Goal: Contribute content

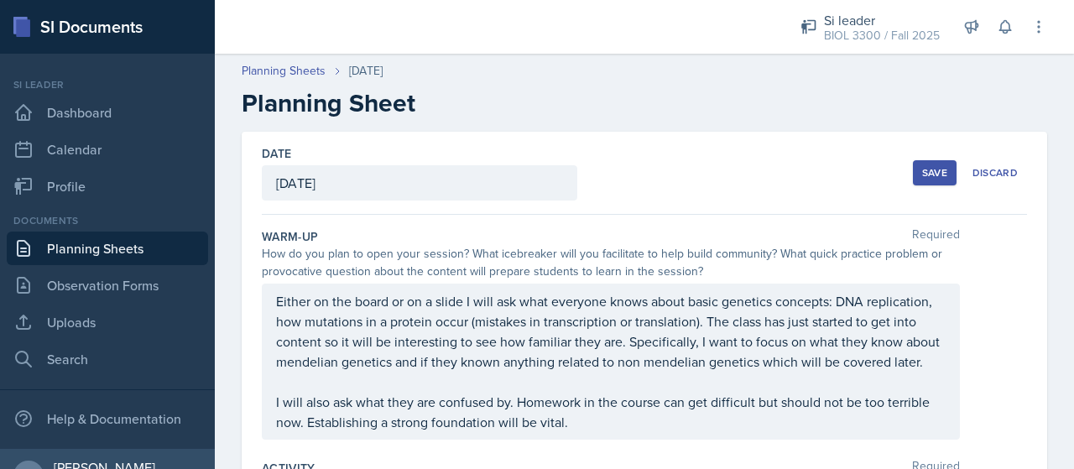
scroll to position [33, 0]
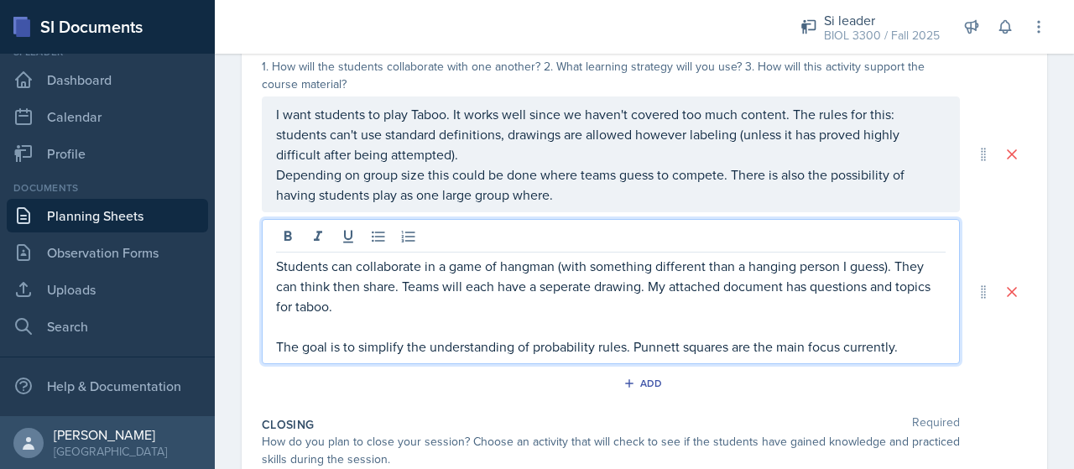
click at [537, 160] on p "I want students to play Taboo. It works well since we haven't covered too much …" at bounding box center [611, 134] width 670 height 60
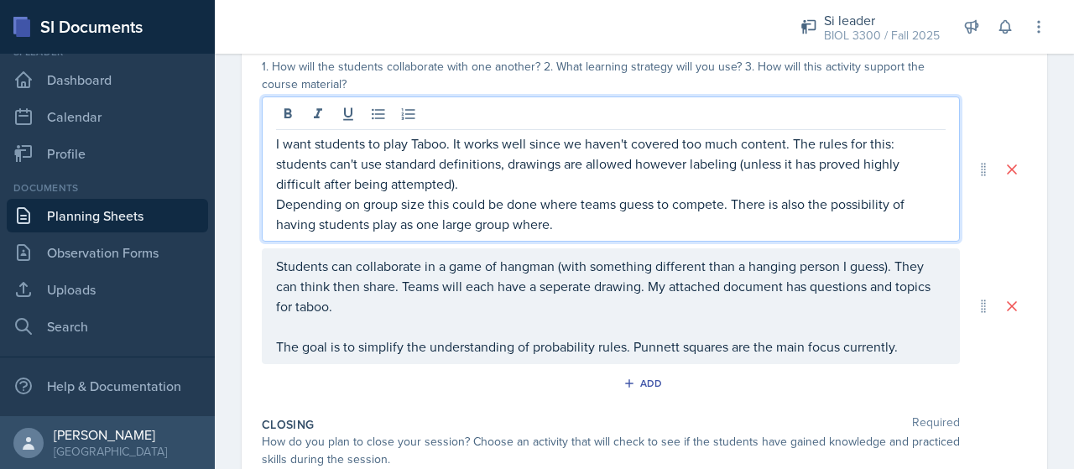
scroll to position [448, 0]
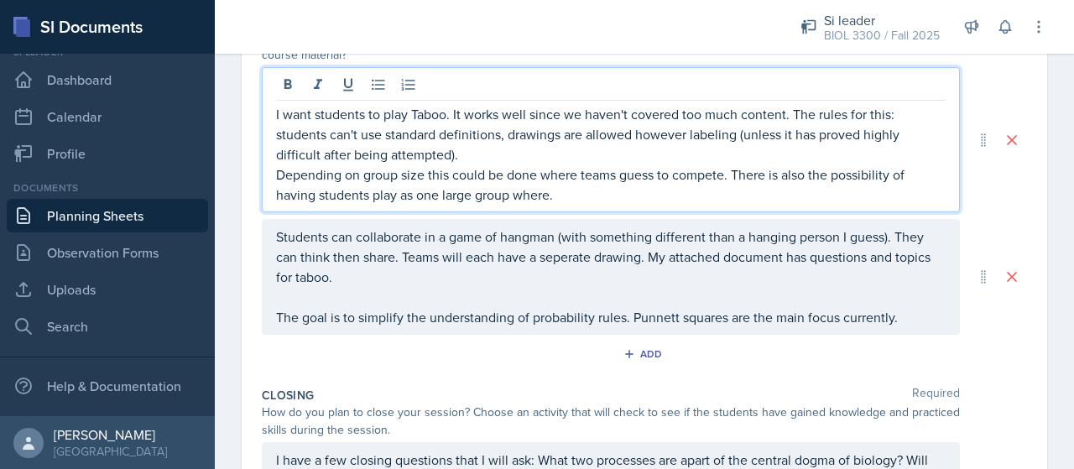
click at [658, 164] on p "I want students to play Taboo. It works well since we haven't covered too much …" at bounding box center [611, 134] width 670 height 60
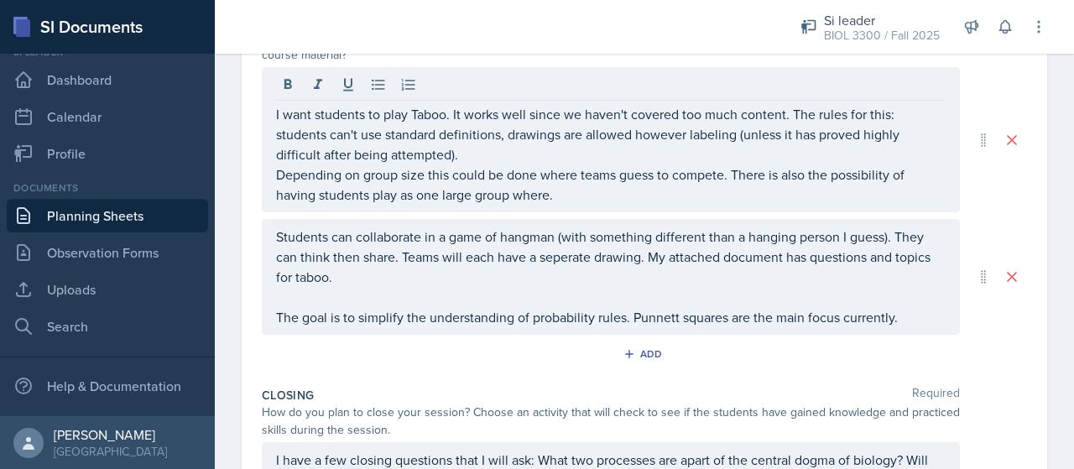
click at [650, 212] on div "I want students to play Taboo. It works well since we haven't covered too much …" at bounding box center [611, 139] width 698 height 145
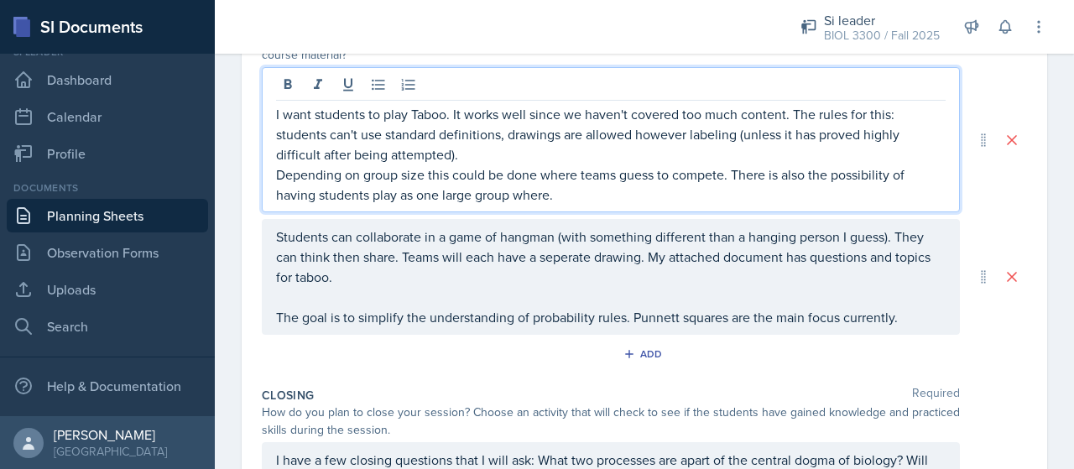
click at [647, 205] on p "Depending on group size this could be done where teams guess to compete. There …" at bounding box center [611, 184] width 670 height 40
click at [682, 159] on p "I want students to play Taboo. It works well since we haven't covered too much …" at bounding box center [611, 134] width 670 height 60
click at [728, 155] on p "I want students to play Taboo. It works well since we haven't covered too much …" at bounding box center [611, 134] width 670 height 60
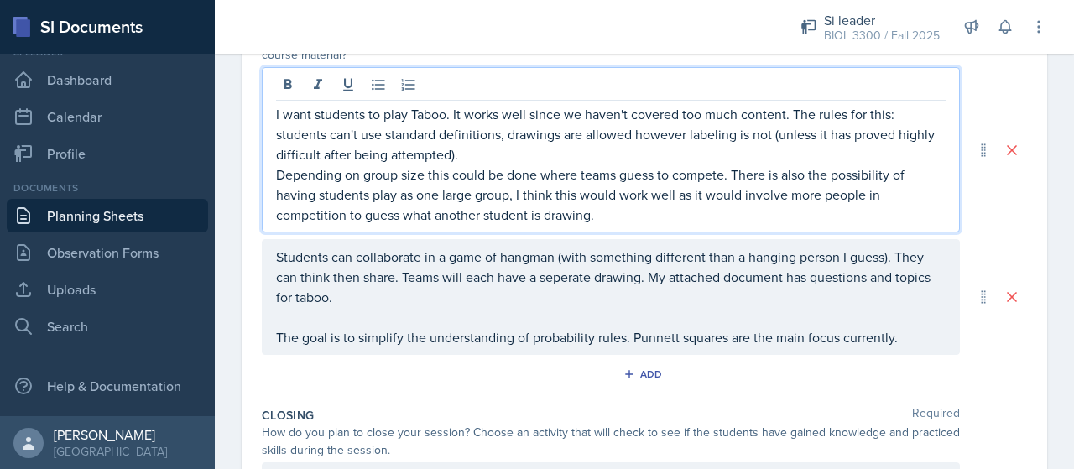
click at [742, 197] on p "Depending on group size this could be done where teams guess to compete. There …" at bounding box center [611, 194] width 670 height 60
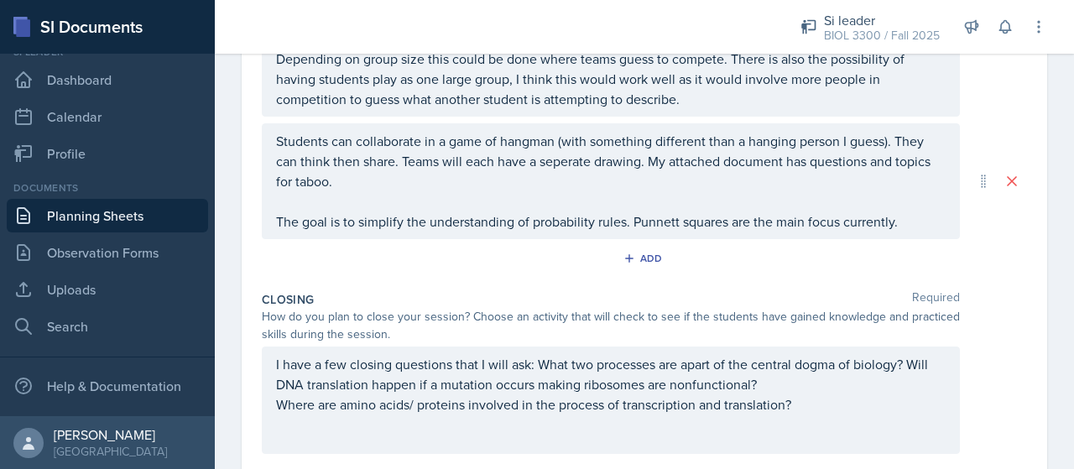
drag, startPoint x: 263, startPoint y: 289, endPoint x: 276, endPoint y: 284, distance: 13.3
click at [263, 278] on div "Add" at bounding box center [644, 262] width 765 height 32
click at [347, 268] on div "Add" at bounding box center [644, 262] width 765 height 32
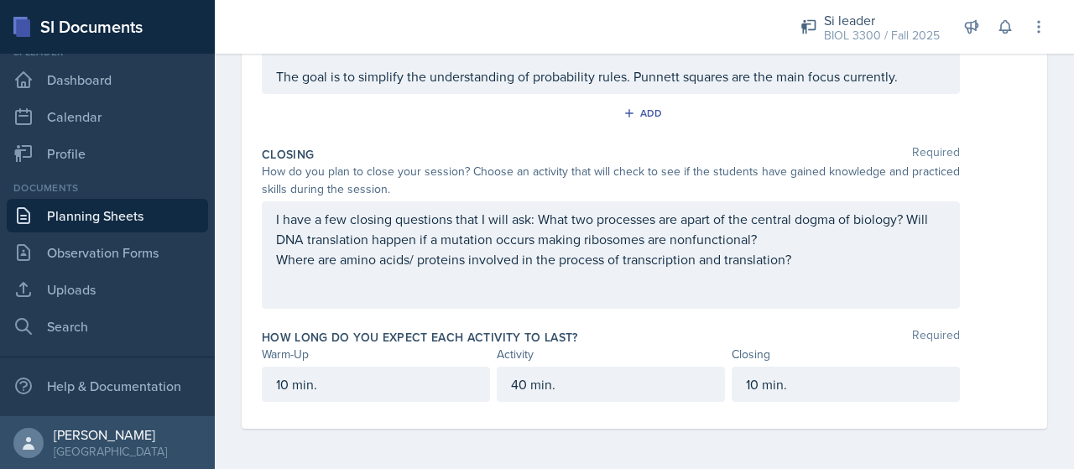
scroll to position [725, 0]
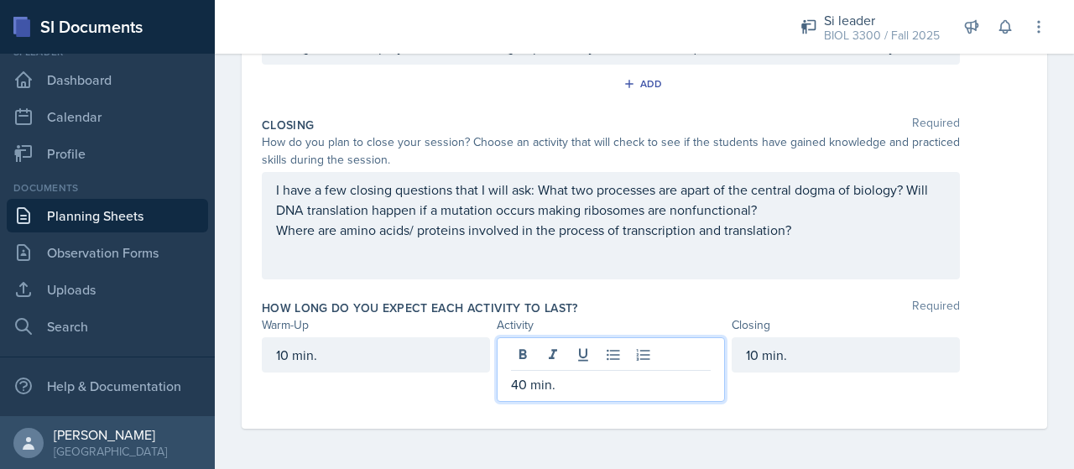
click at [556, 376] on p "40 min." at bounding box center [611, 384] width 200 height 20
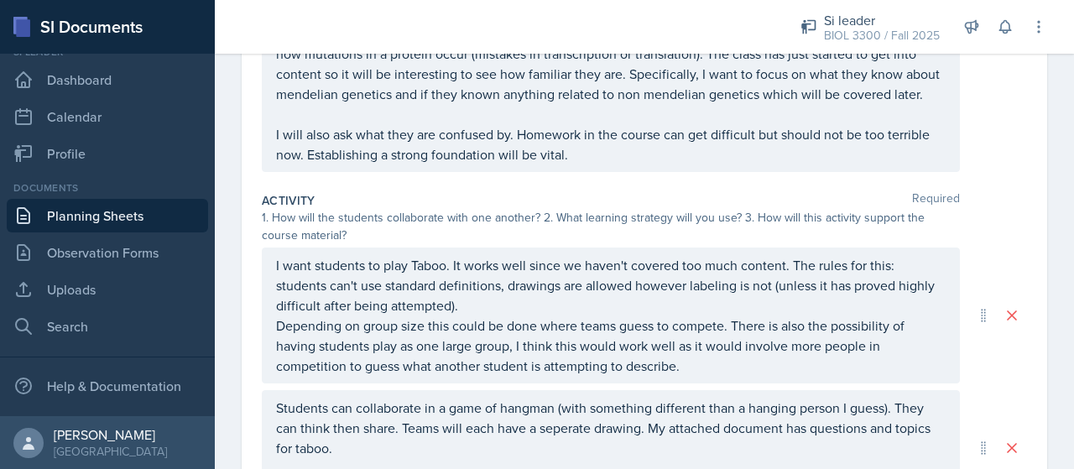
scroll to position [270, 0]
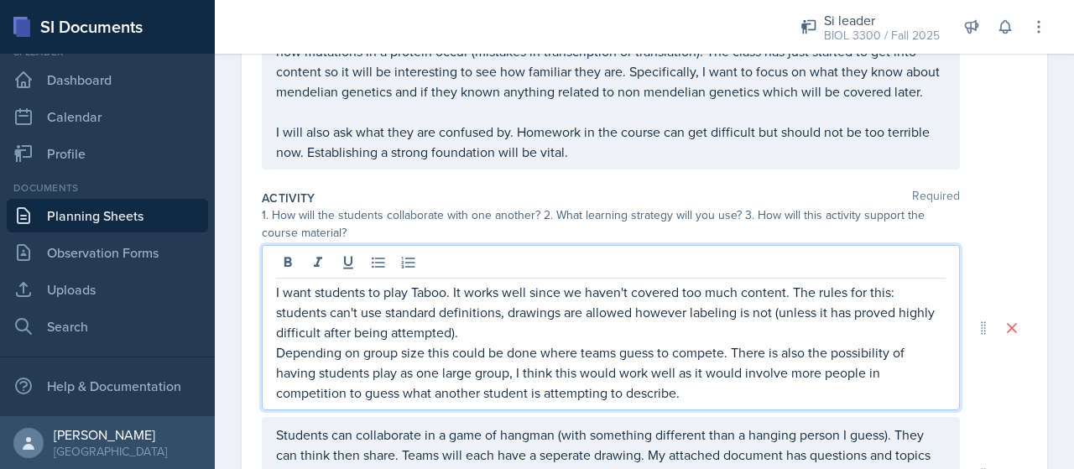
click at [703, 323] on p "I want students to play Taboo. It works well since we haven't covered too much …" at bounding box center [611, 312] width 670 height 60
click at [672, 342] on p "I want students to play Taboo. It works well since we haven't covered too much …" at bounding box center [611, 312] width 670 height 60
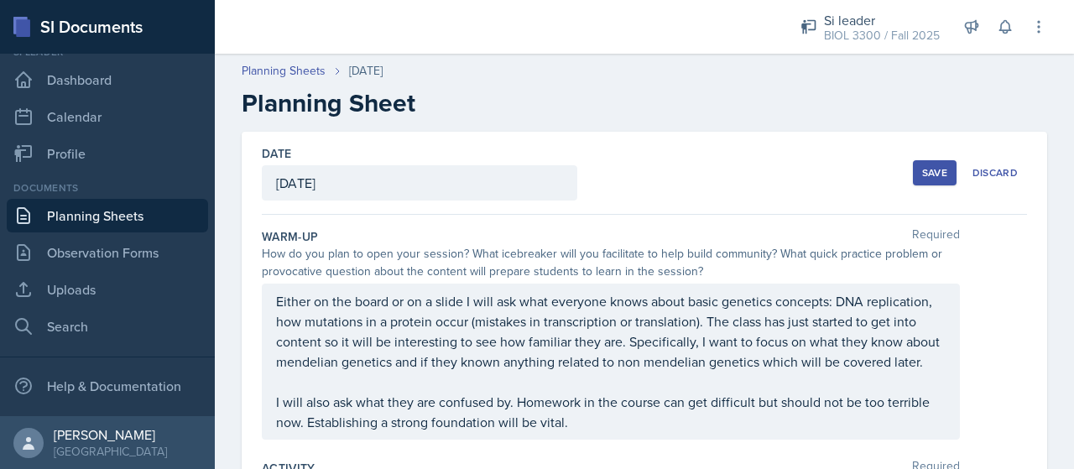
scroll to position [0, 0]
click at [927, 179] on div "Save" at bounding box center [934, 172] width 25 height 13
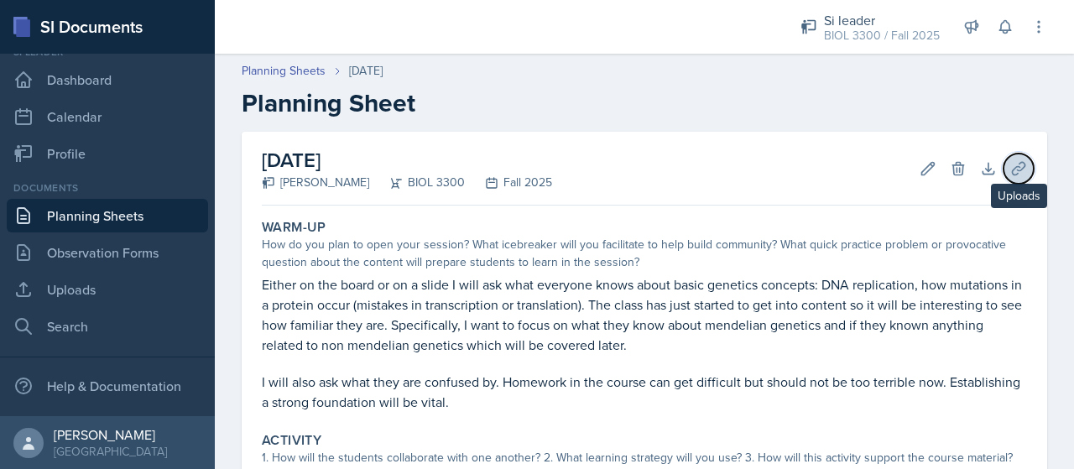
click at [1010, 172] on icon at bounding box center [1018, 168] width 17 height 17
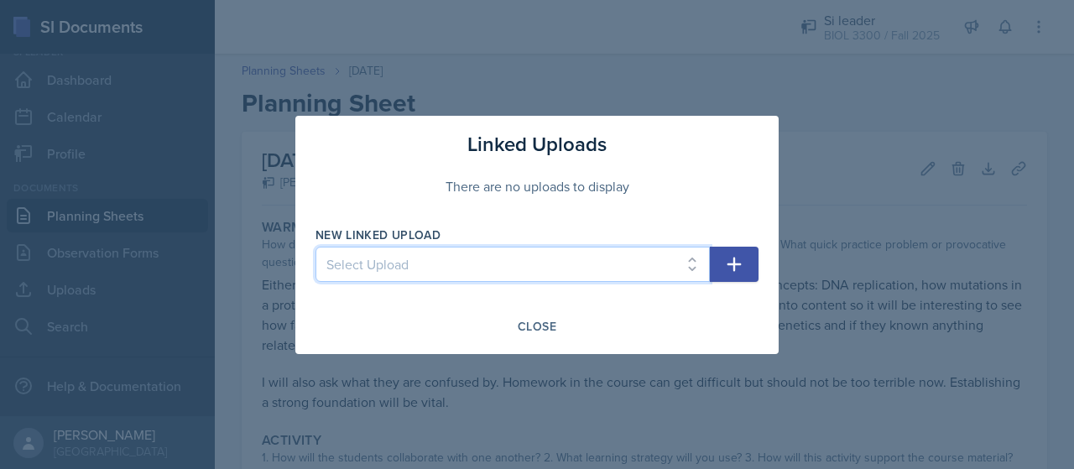
drag, startPoint x: 656, startPoint y: 271, endPoint x: 624, endPoint y: 281, distance: 34.2
click at [656, 271] on select "Select Upload" at bounding box center [513, 264] width 394 height 35
click at [435, 266] on select "Select Upload" at bounding box center [513, 264] width 394 height 35
click at [562, 274] on select "Select Upload" at bounding box center [513, 264] width 394 height 35
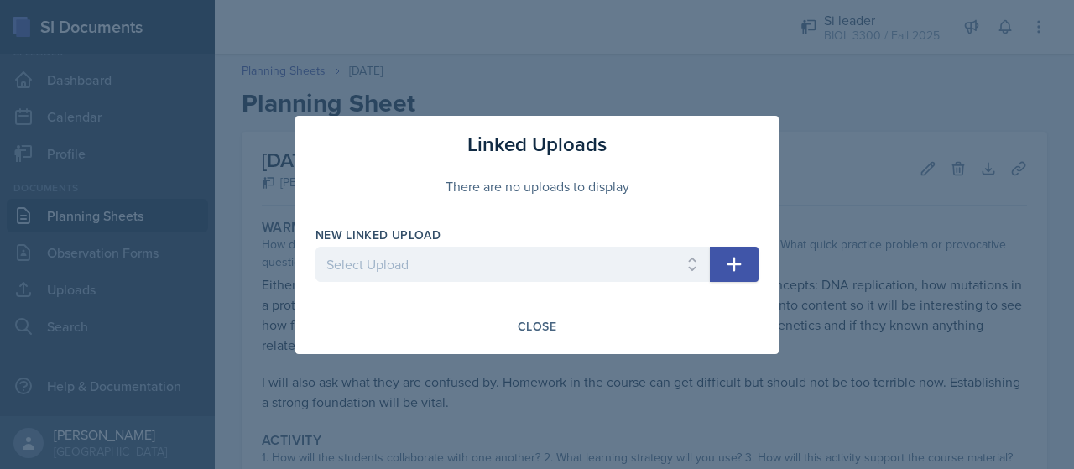
click at [509, 343] on div "Linked Uploads There are no uploads to display New Linked Upload Select Upload …" at bounding box center [536, 235] width 483 height 238
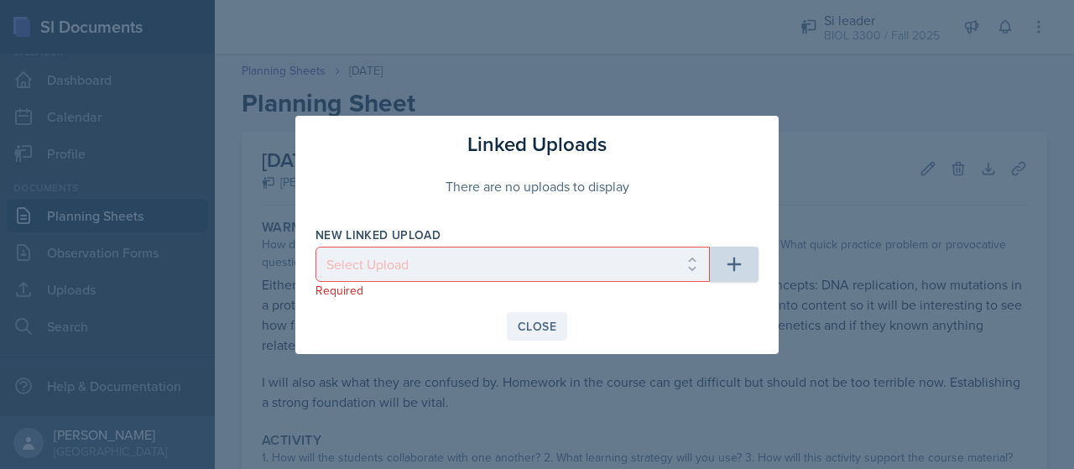
click at [537, 325] on div "Close" at bounding box center [537, 326] width 39 height 13
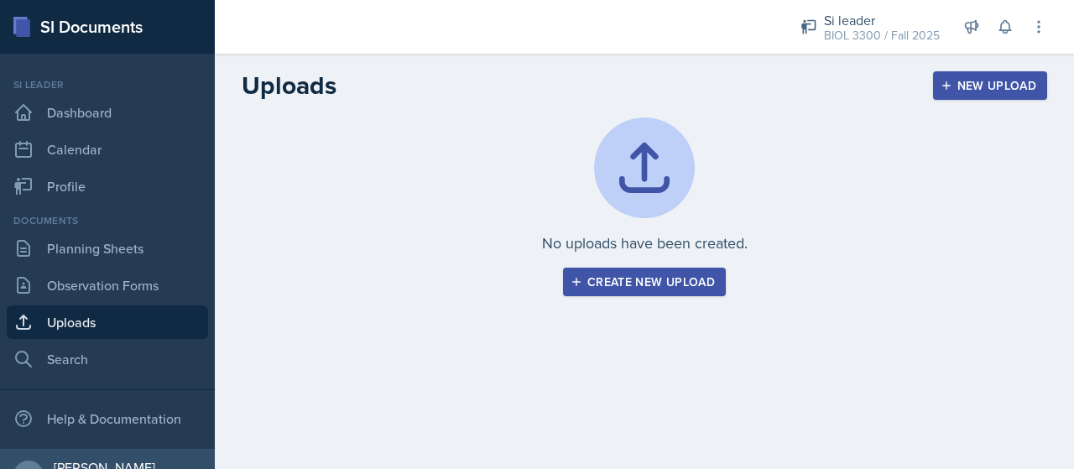
click at [643, 293] on button "Create new upload" at bounding box center [644, 282] width 163 height 29
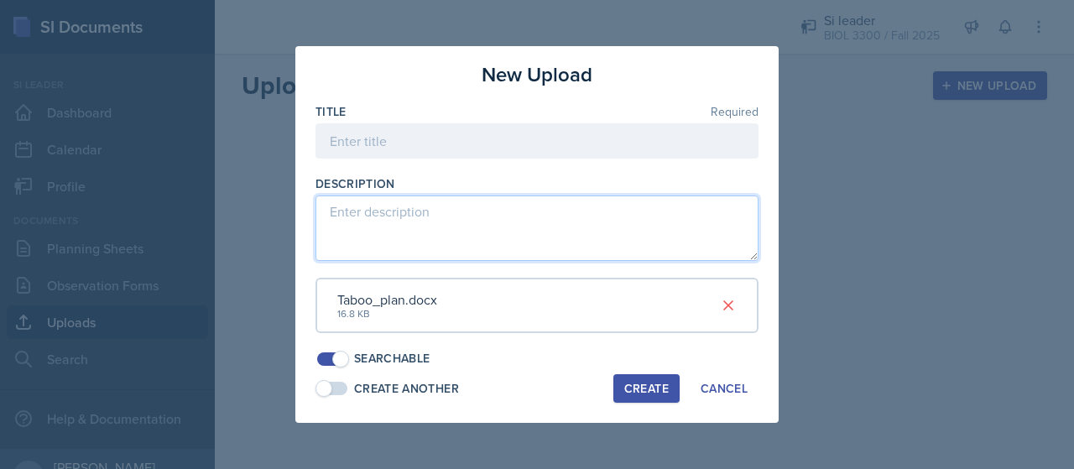
click at [438, 207] on textarea at bounding box center [537, 228] width 443 height 65
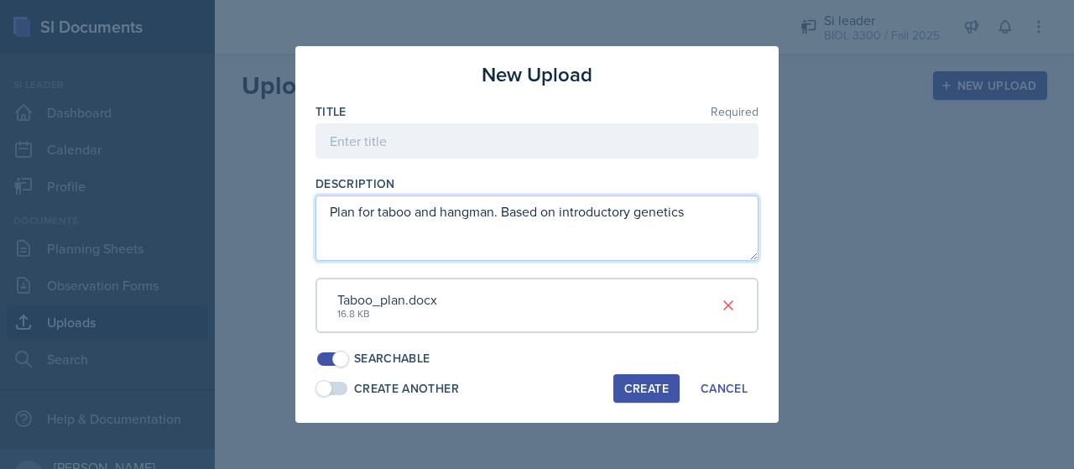
type textarea "Plan for taboo and hangman. Based on introductory genetics"
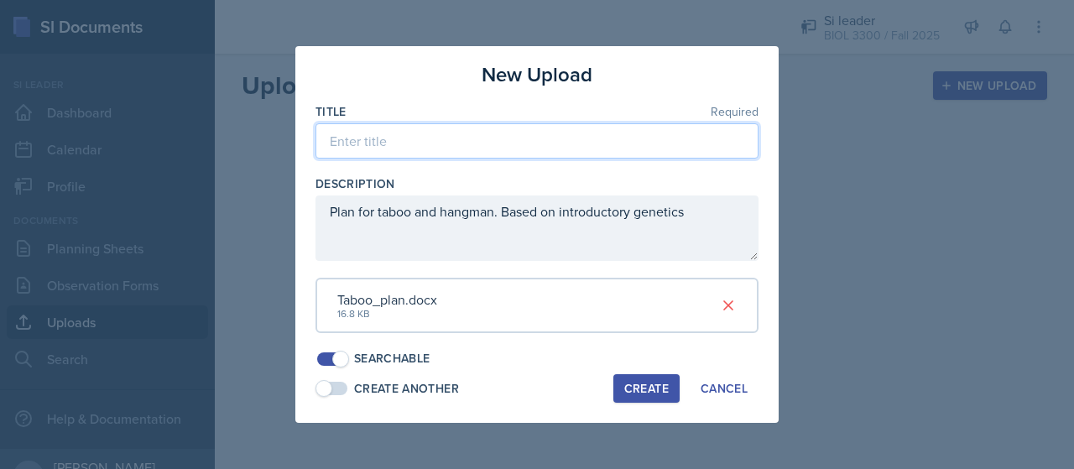
click at [461, 137] on input at bounding box center [537, 140] width 443 height 35
click at [390, 153] on input "Genetics- taboo and hangman" at bounding box center [537, 140] width 443 height 35
type input "Genetics- taboo and hangman"
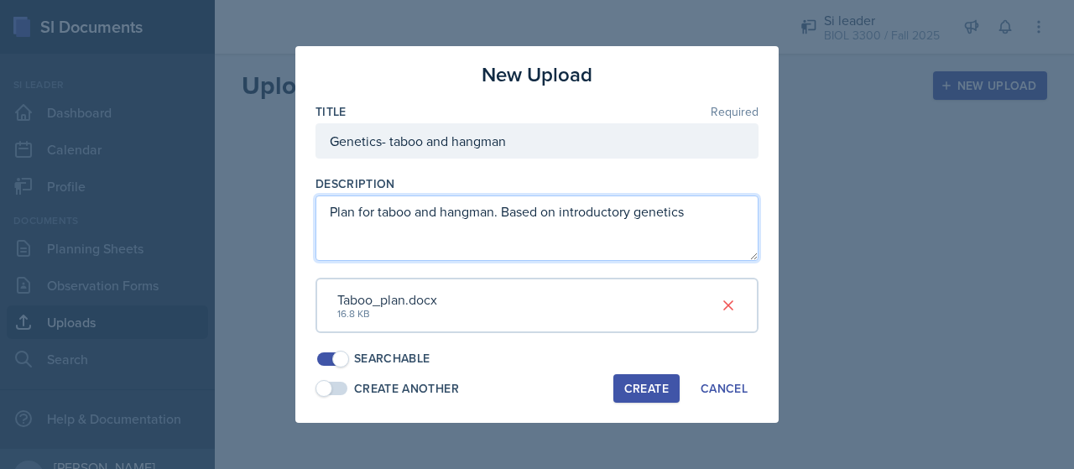
click at [507, 207] on textarea "Plan for taboo and hangman. Based on introductory genetics" at bounding box center [537, 228] width 443 height 65
click at [608, 236] on textarea "Plan for taboo and hangman. Taboo serves as an activity to make sure students u…" at bounding box center [537, 228] width 443 height 65
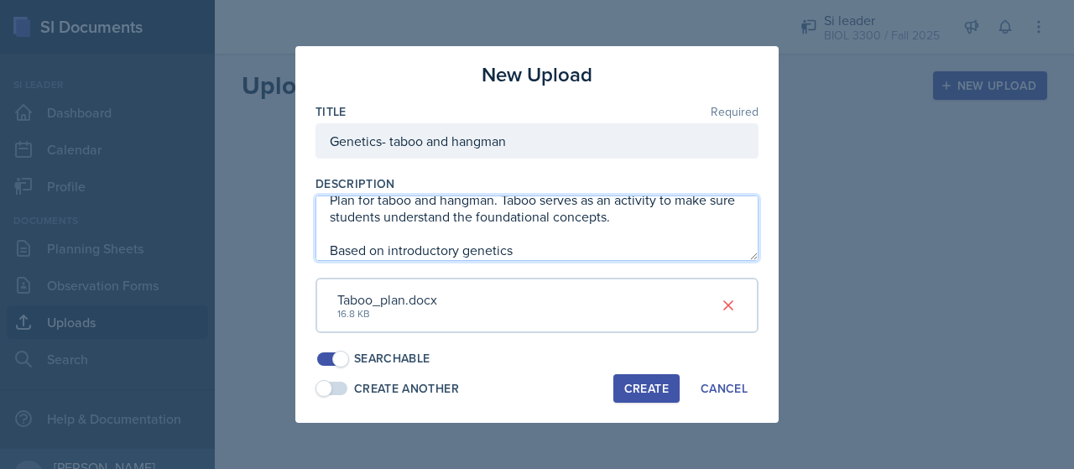
type textarea "Plan for taboo and hangman. Taboo serves as an activity to make sure students u…"
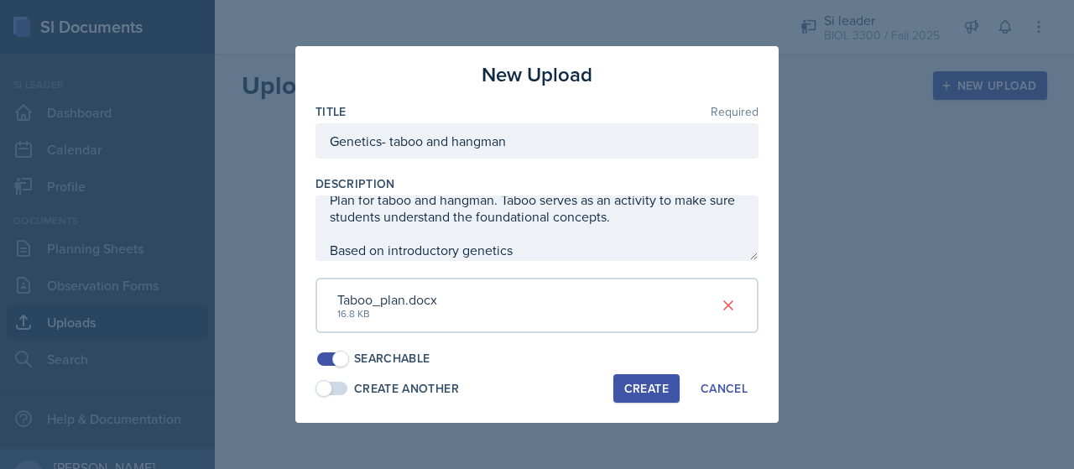
click at [641, 382] on div "Create" at bounding box center [646, 388] width 44 height 13
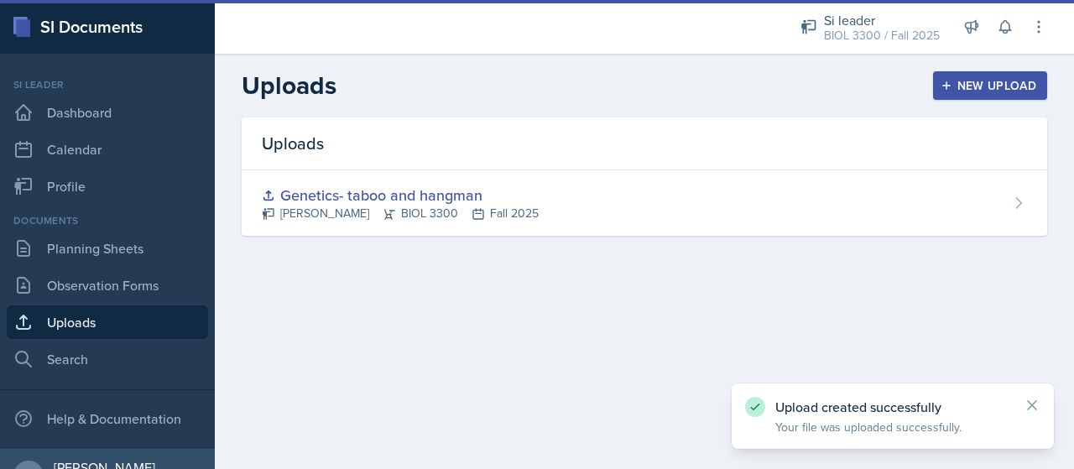
scroll to position [0, 0]
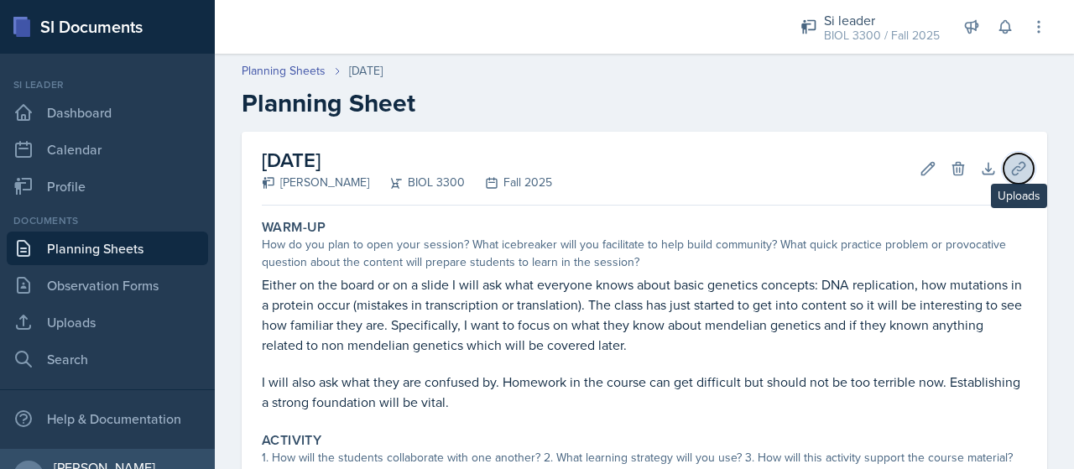
click at [1010, 165] on icon at bounding box center [1018, 168] width 17 height 17
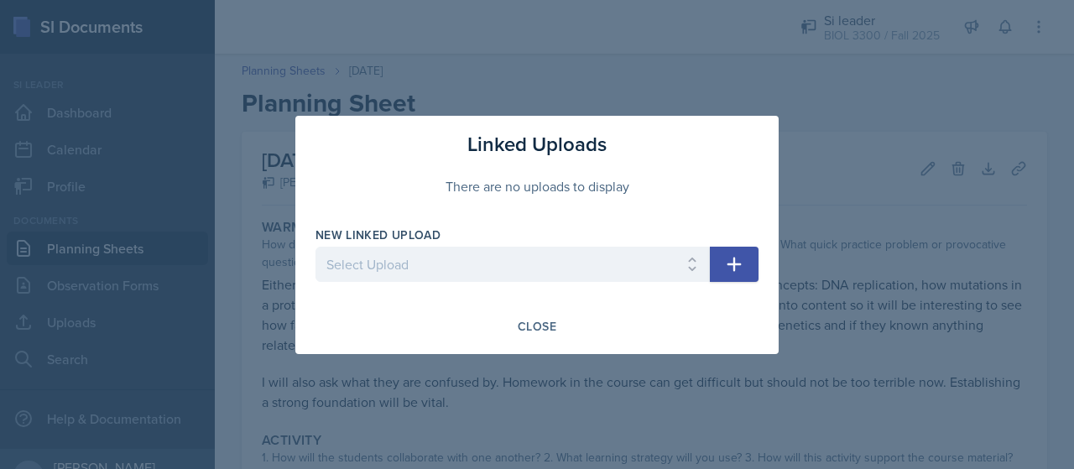
click at [628, 246] on div "New Linked Upload Select Upload Genetics- taboo and hangman" at bounding box center [513, 263] width 394 height 72
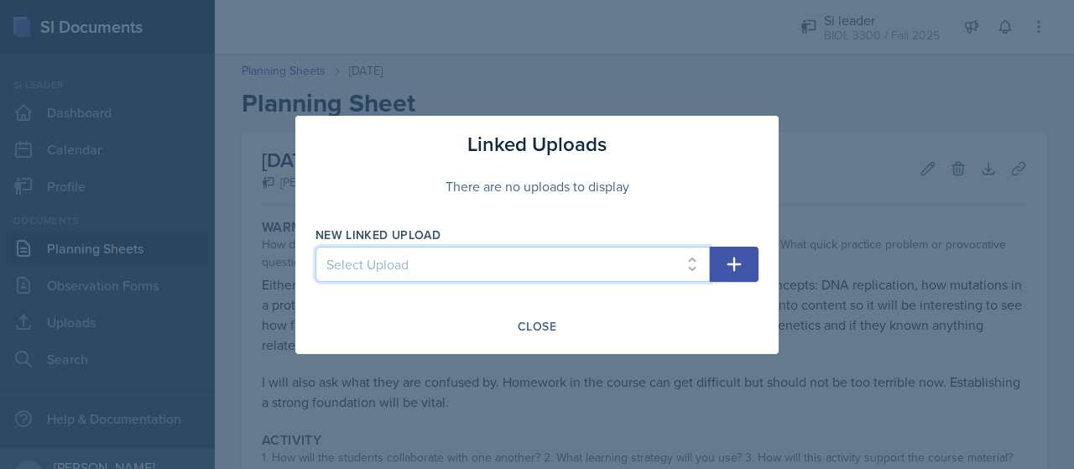
click at [629, 257] on select "Select Upload Genetics- taboo and hangman" at bounding box center [513, 264] width 394 height 35
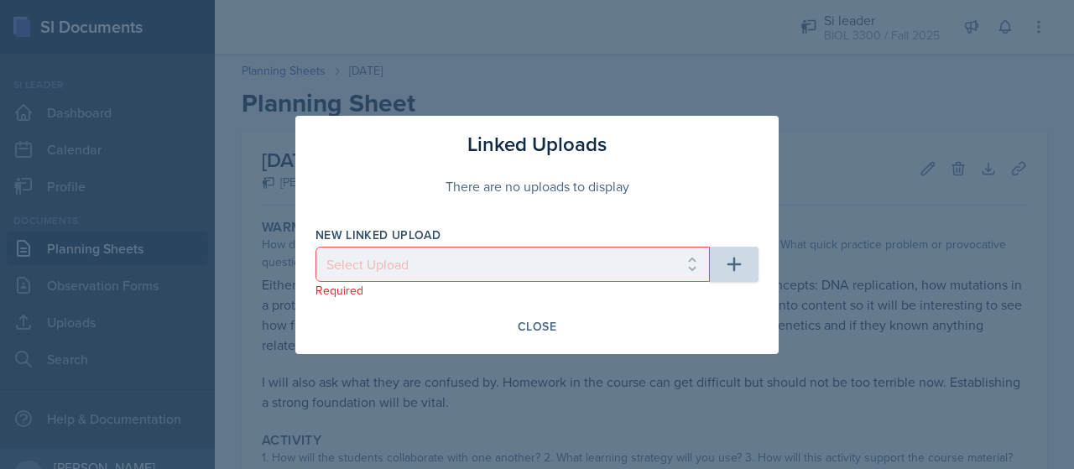
drag, startPoint x: 573, startPoint y: 349, endPoint x: 559, endPoint y: 268, distance: 82.6
click at [559, 268] on div "Linked Uploads There are no uploads to display New Linked Upload Select Upload …" at bounding box center [536, 235] width 483 height 238
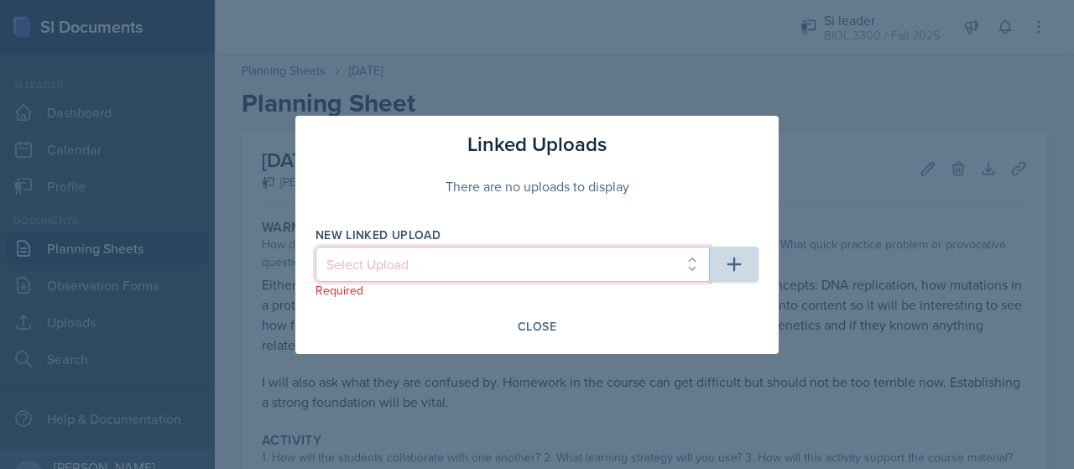
drag, startPoint x: 559, startPoint y: 268, endPoint x: 554, endPoint y: 276, distance: 9.8
click at [559, 268] on select "Select Upload Genetics- taboo and hangman" at bounding box center [513, 264] width 394 height 35
select select "7a4efc78-ebec-4a72-9d9b-2f11d9c319e4"
click at [316, 247] on select "Select Upload Genetics- taboo and hangman" at bounding box center [513, 264] width 394 height 35
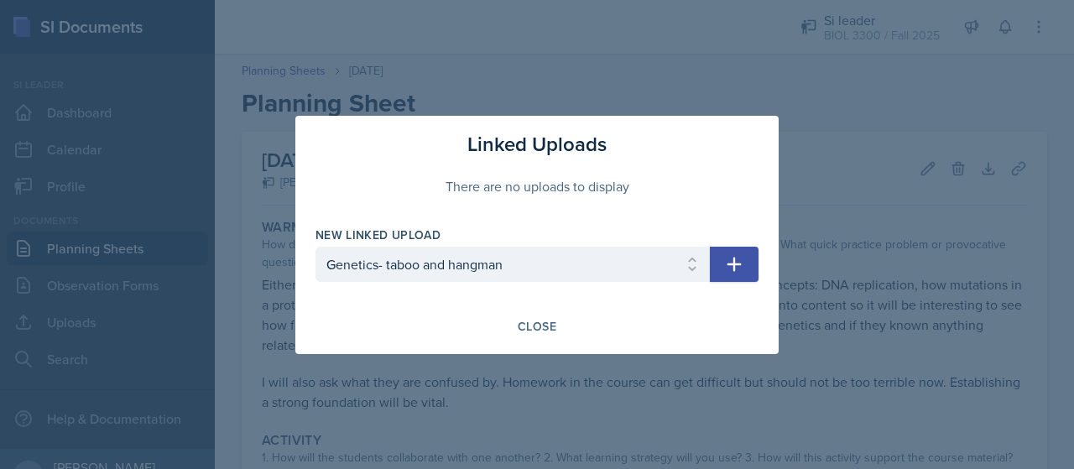
click at [745, 270] on button "button" at bounding box center [734, 264] width 49 height 35
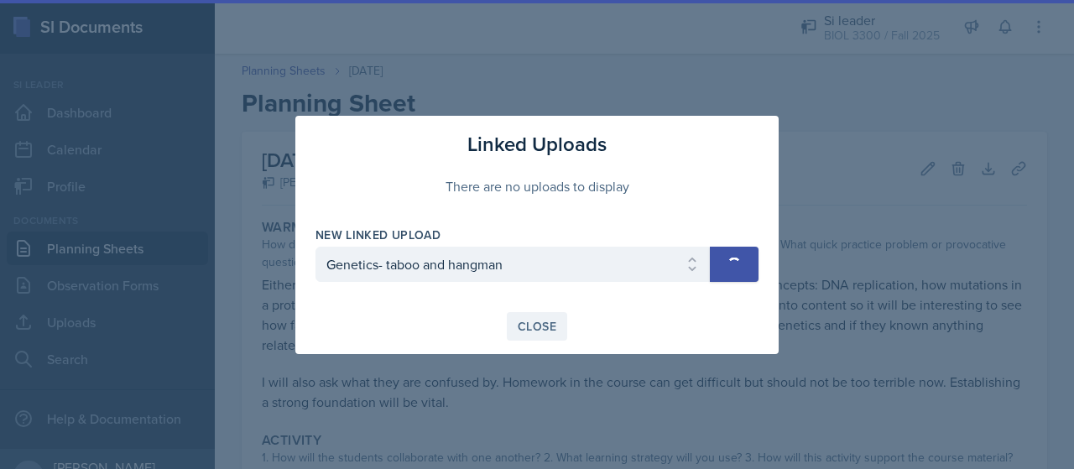
select select
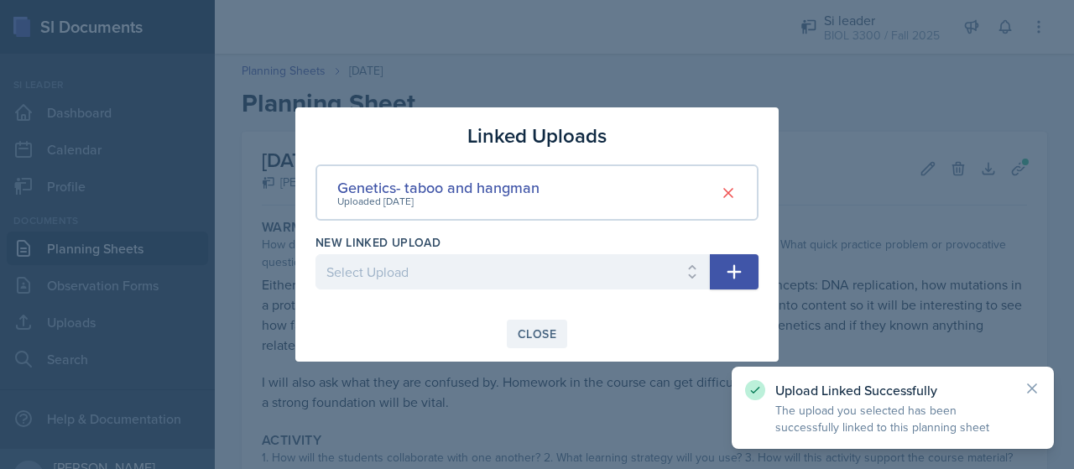
click at [530, 332] on div "Close" at bounding box center [537, 333] width 39 height 13
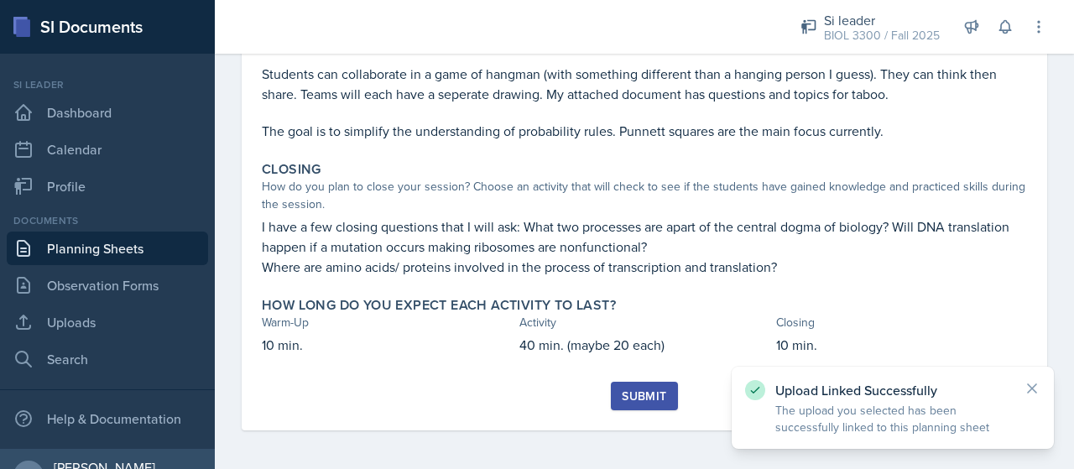
scroll to position [557, 0]
click at [629, 402] on div "Submit" at bounding box center [644, 395] width 44 height 13
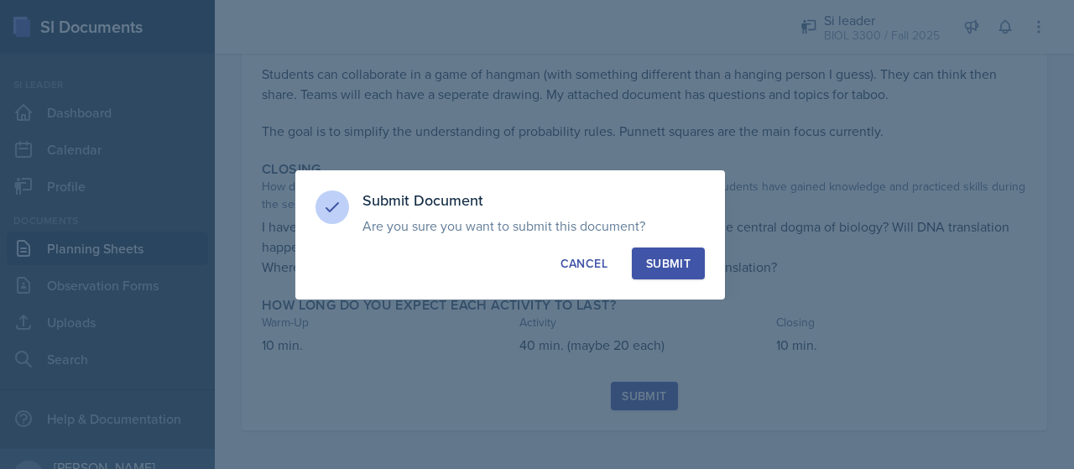
click at [681, 271] on button "Submit" at bounding box center [668, 264] width 73 height 32
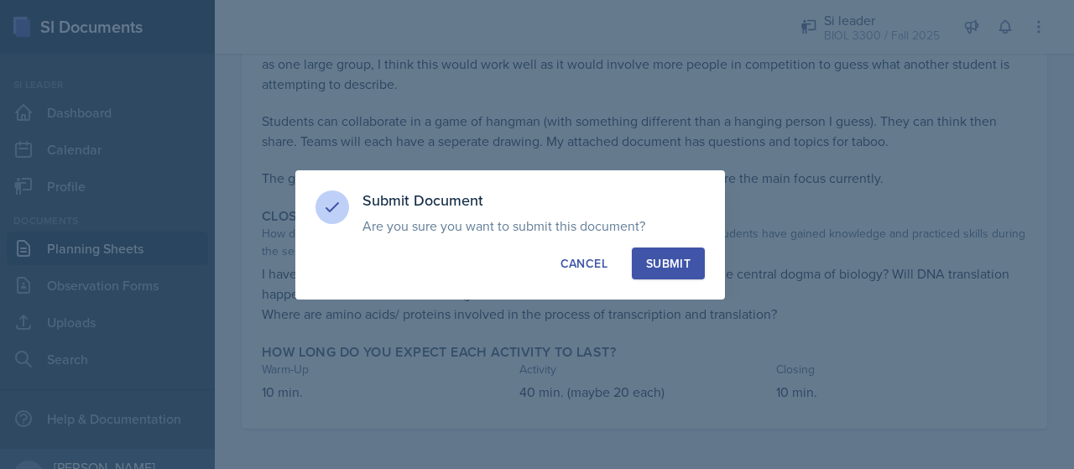
scroll to position [509, 0]
